Goal: Communication & Community: Ask a question

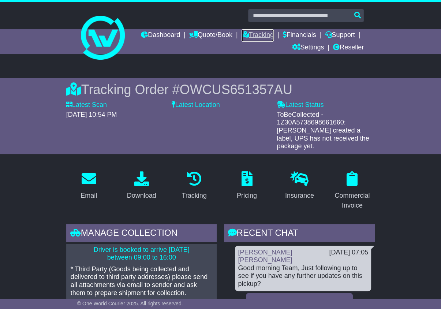
click at [274, 31] on link "Tracking" at bounding box center [257, 35] width 32 height 12
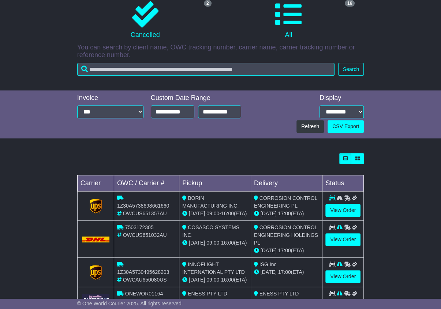
scroll to position [183, 0]
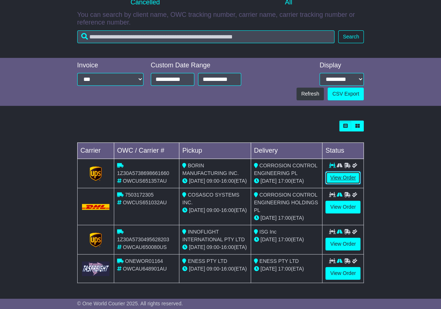
click at [344, 171] on link "View Order" at bounding box center [342, 177] width 35 height 13
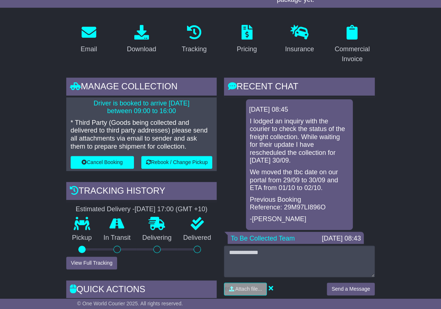
scroll to position [37, 0]
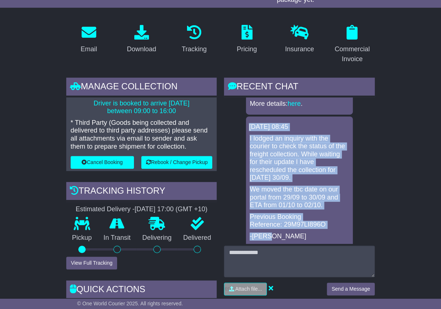
drag, startPoint x: 249, startPoint y: 117, endPoint x: 317, endPoint y: 225, distance: 127.5
click at [318, 226] on div "30 Sep 2025 08:45 I lodged an inquiry with the courier to check the status of t…" at bounding box center [299, 181] width 107 height 131
copy div "30 Sep 2025 08:45 I lodged an inquiry with the courier to check the status of t…"
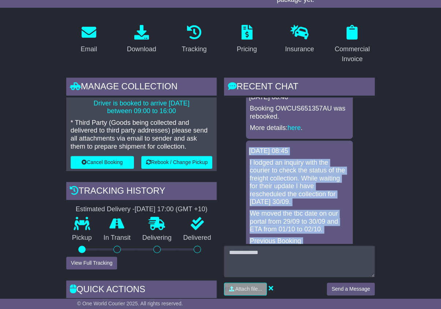
scroll to position [0, 0]
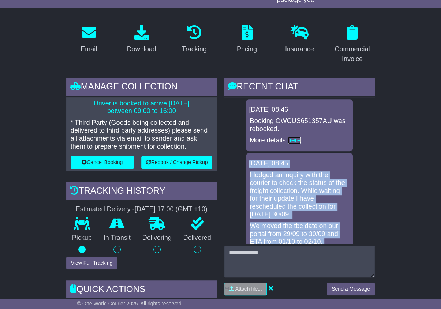
click at [297, 136] on link "here" at bounding box center [293, 139] width 13 height 7
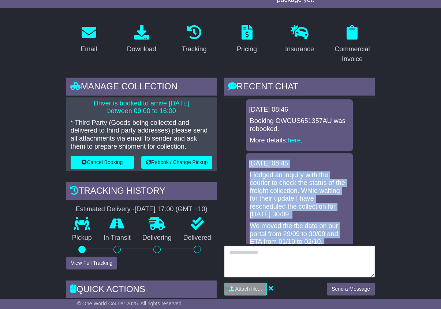
click at [273, 248] on textarea at bounding box center [299, 260] width 151 height 31
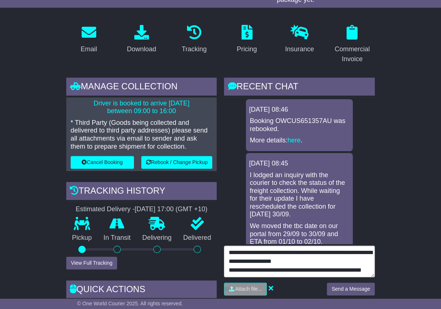
type textarea "**********"
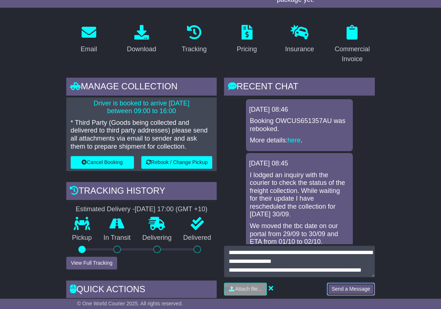
click at [358, 282] on button "Send a Message" at bounding box center [351, 288] width 48 height 13
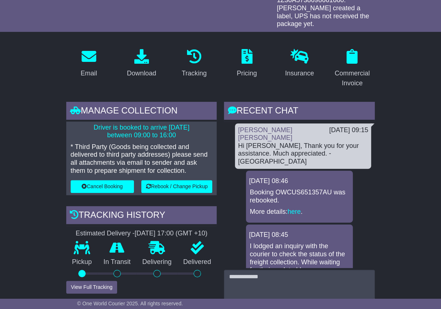
scroll to position [110, 0]
